Goal: Go to known website: Go to known website

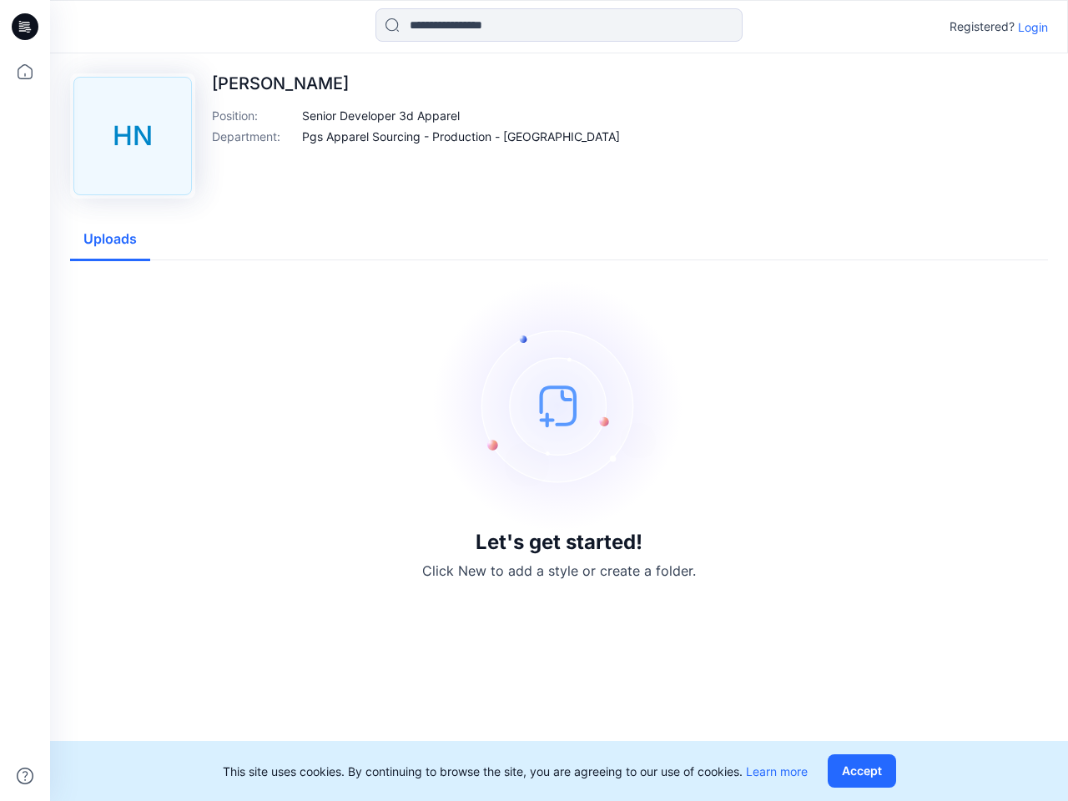
click at [534, 400] on img at bounding box center [559, 405] width 250 height 250
click at [26, 27] on icon at bounding box center [27, 27] width 7 height 1
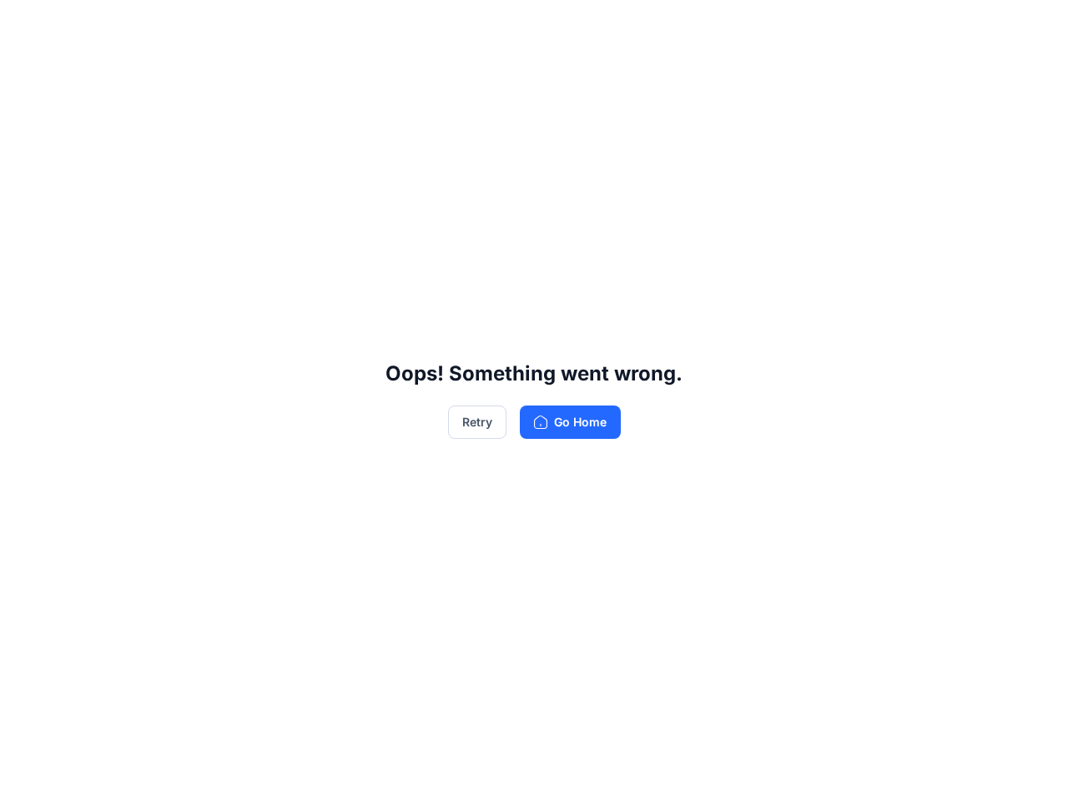
click at [25, 72] on div "Oops! Something went wrong. Retry Go Home" at bounding box center [534, 400] width 1068 height 801
click at [25, 776] on div "Oops! Something went wrong. Retry Go Home" at bounding box center [534, 400] width 1068 height 801
click at [559, 25] on div "Oops! Something went wrong. Retry Go Home" at bounding box center [534, 400] width 1068 height 801
click at [1033, 27] on div "Oops! Something went wrong. Retry Go Home" at bounding box center [534, 400] width 1068 height 801
click at [381, 115] on div "Oops! Something went wrong. Retry Go Home" at bounding box center [534, 400] width 1068 height 801
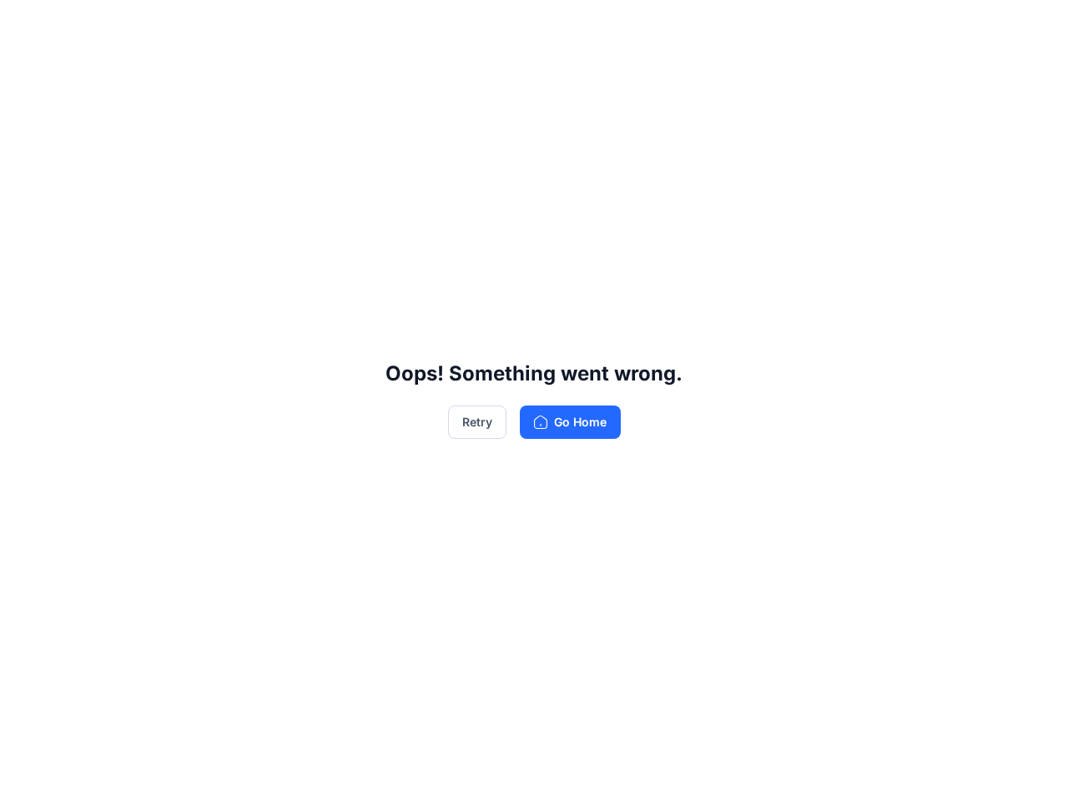
click at [425, 136] on div "Oops! Something went wrong. Retry Go Home" at bounding box center [534, 400] width 1068 height 801
click at [110, 239] on div "Oops! Something went wrong. Retry Go Home" at bounding box center [534, 400] width 1068 height 801
click at [865, 771] on div "Oops! Something went wrong. Retry Go Home" at bounding box center [534, 400] width 1068 height 801
